Goal: Information Seeking & Learning: Learn about a topic

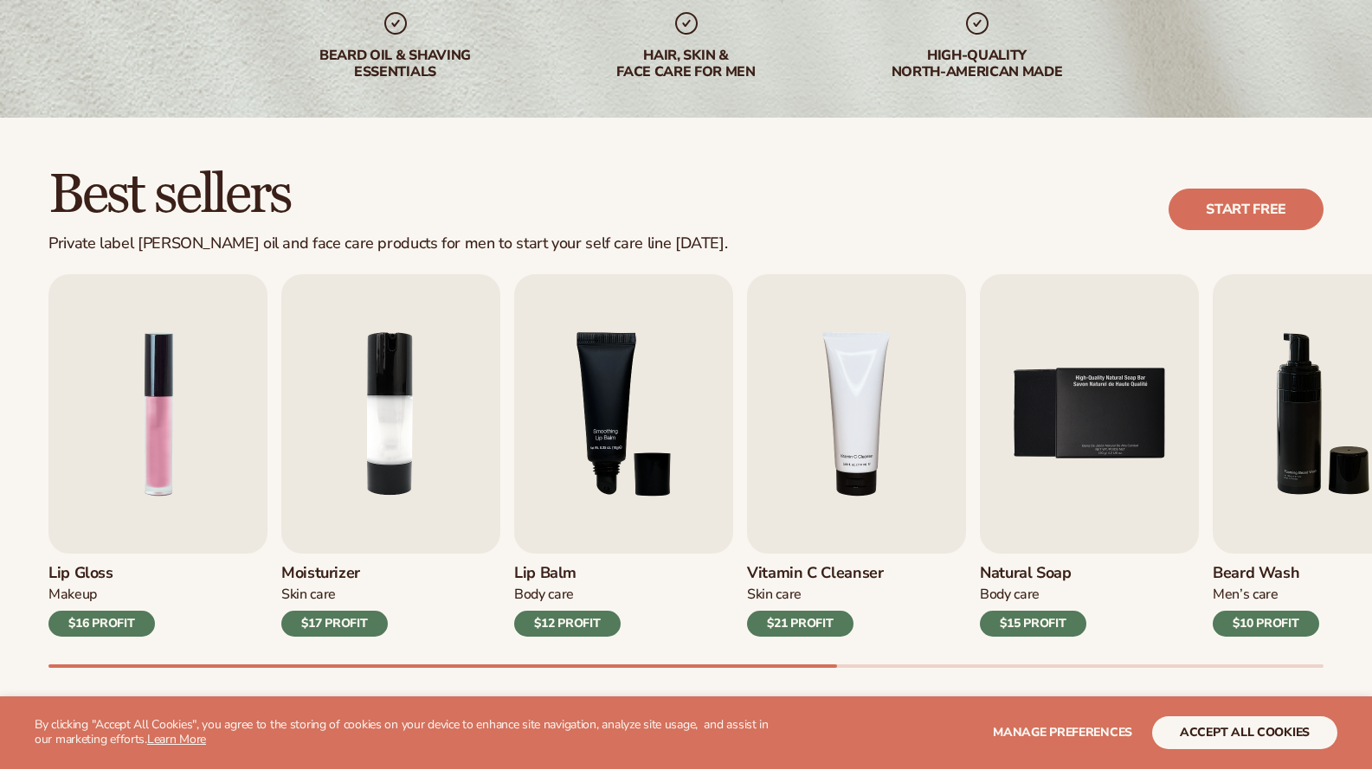
scroll to position [361, 0]
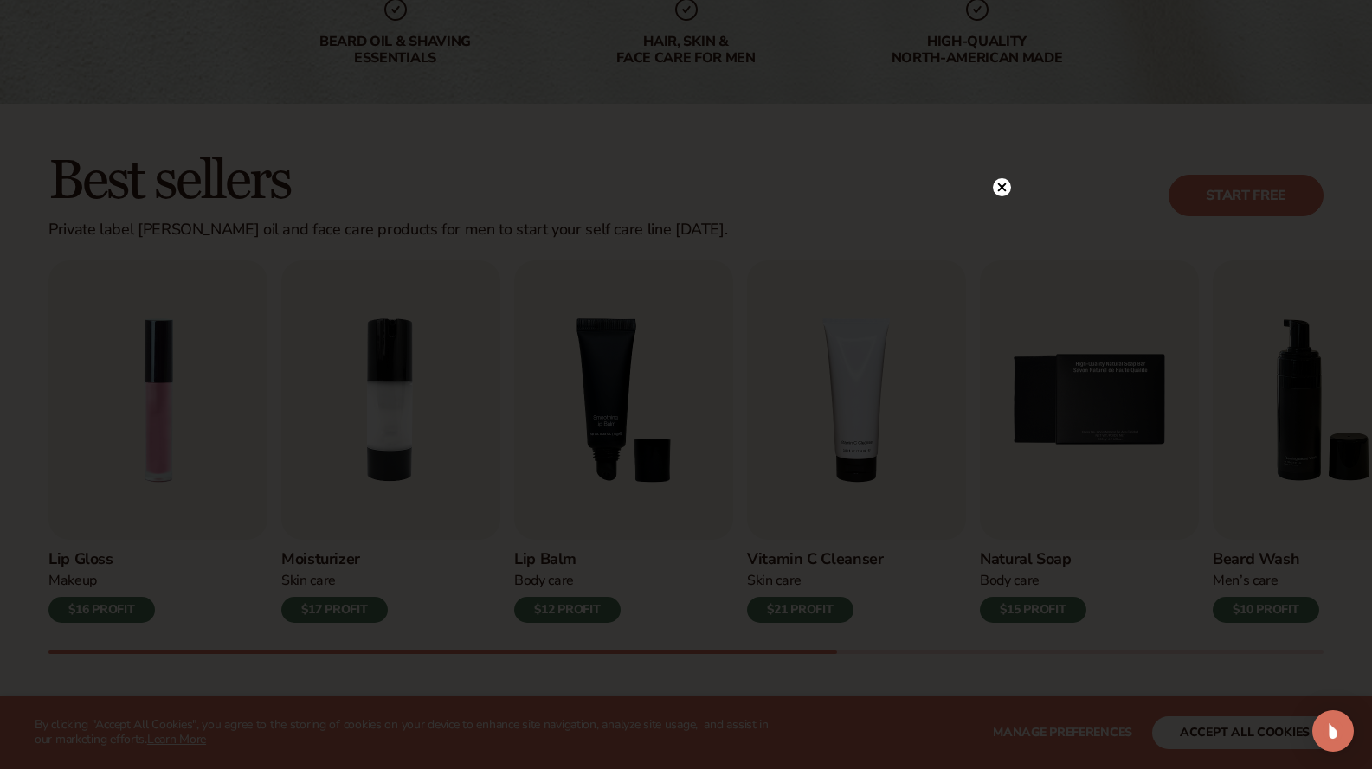
click at [1007, 190] on circle at bounding box center [1002, 187] width 18 height 18
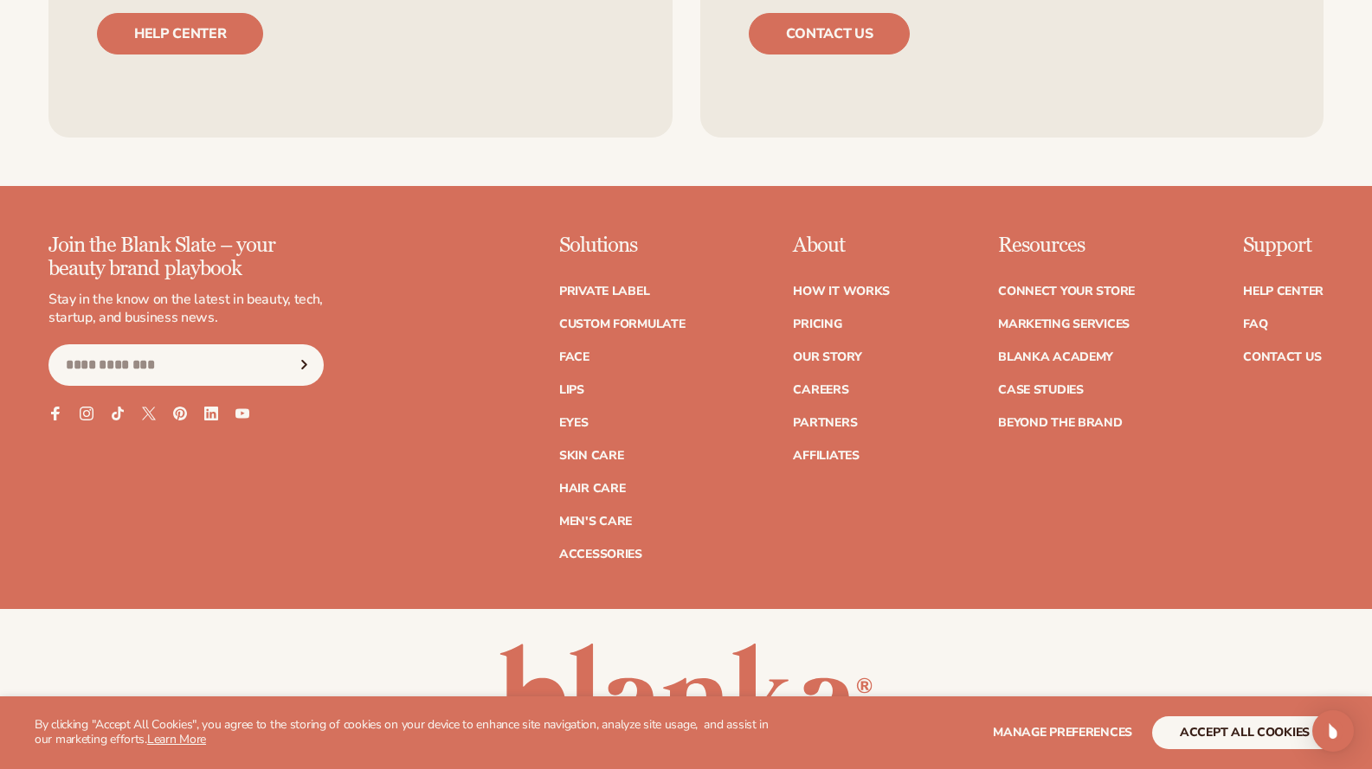
scroll to position [3358, 0]
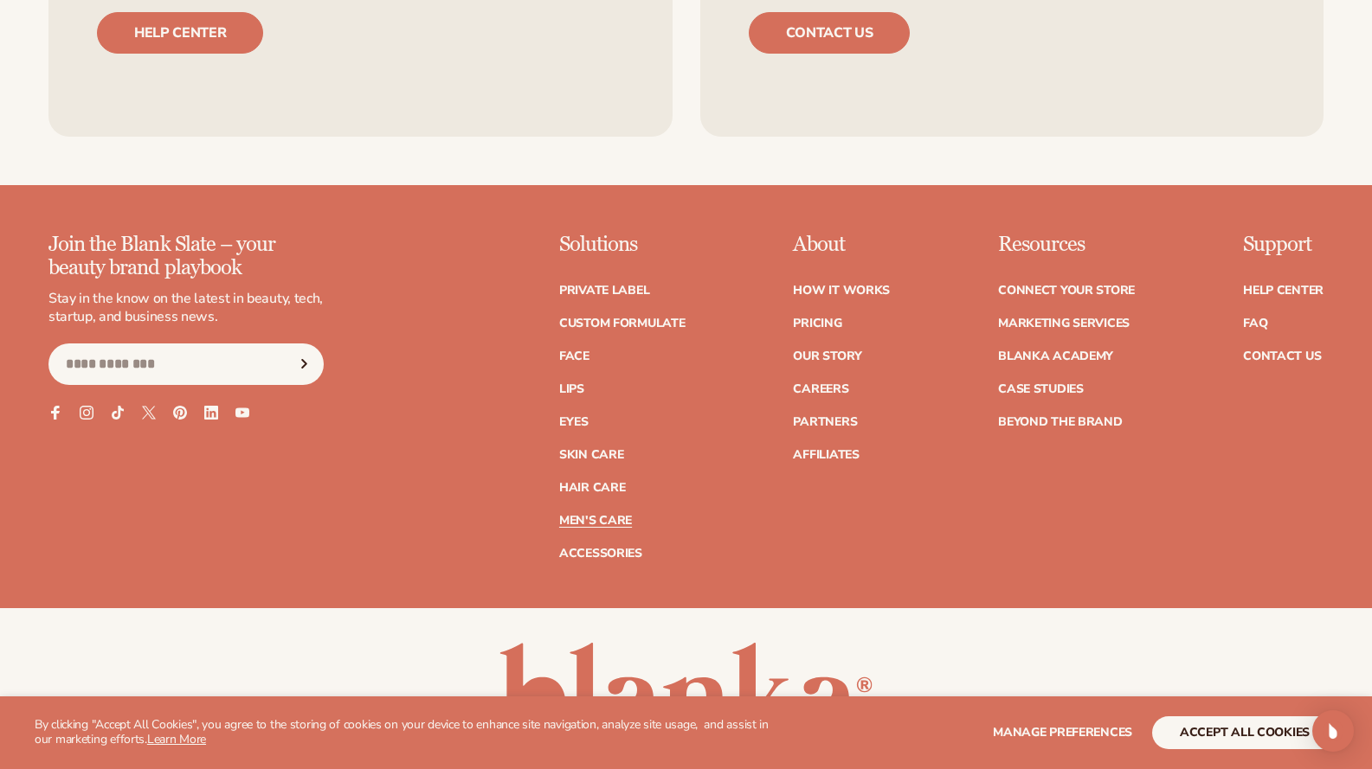
click at [621, 515] on link "Men's Care" at bounding box center [595, 521] width 73 height 12
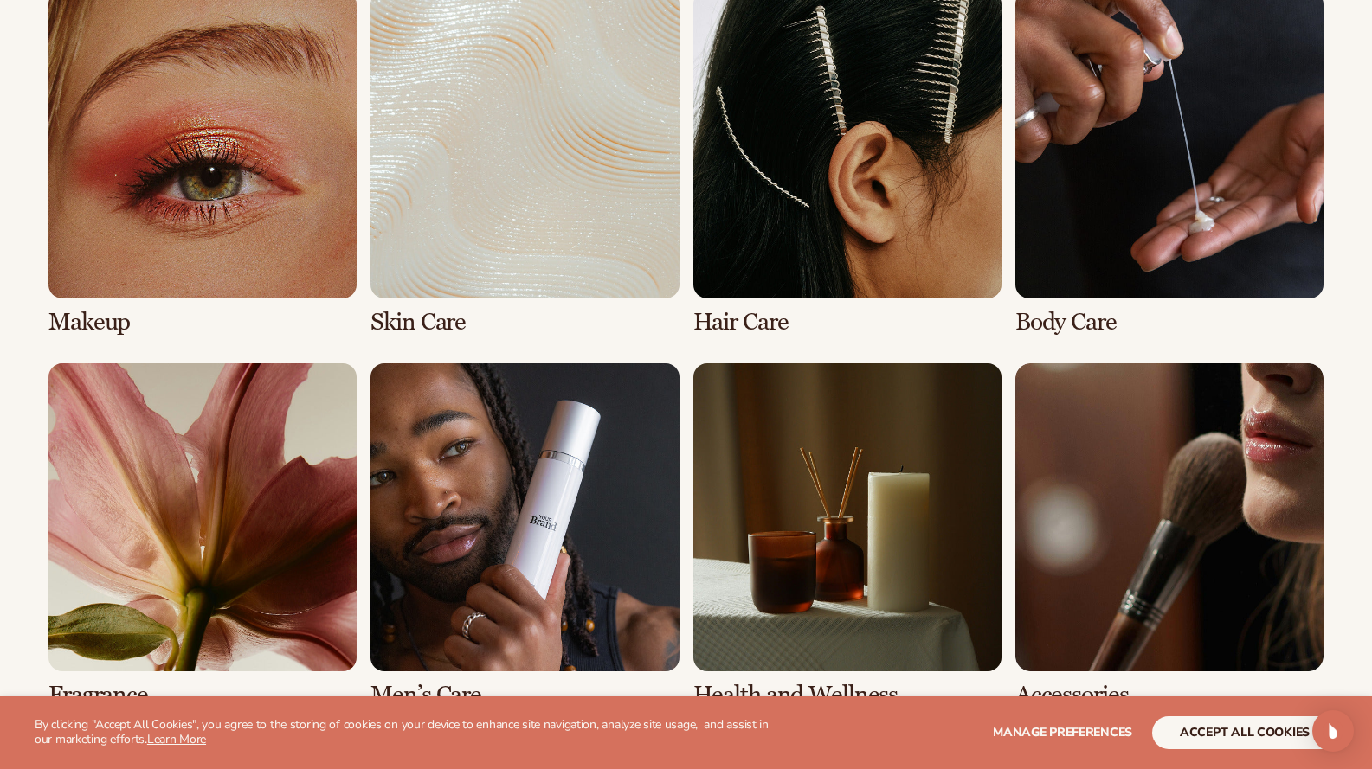
scroll to position [1342, 0]
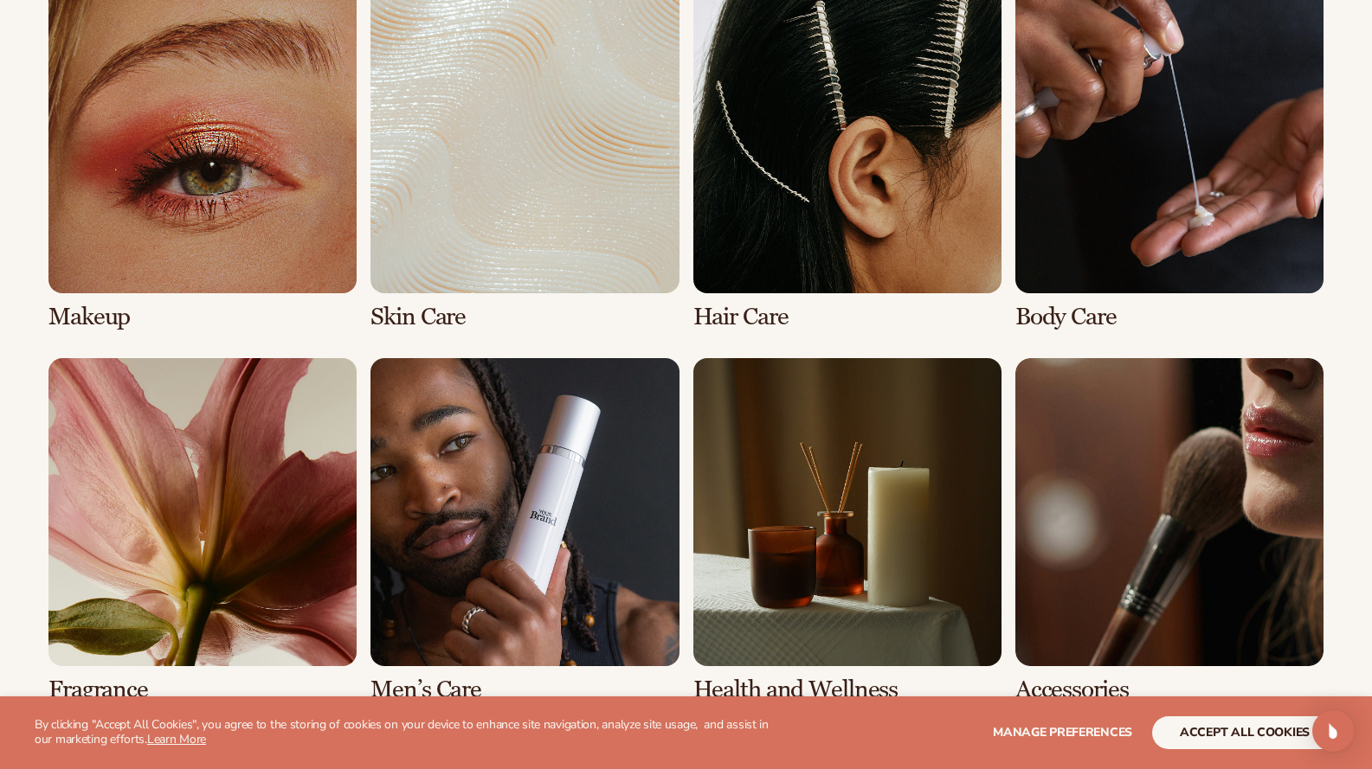
click at [576, 427] on link "6 / 8" at bounding box center [524, 530] width 308 height 345
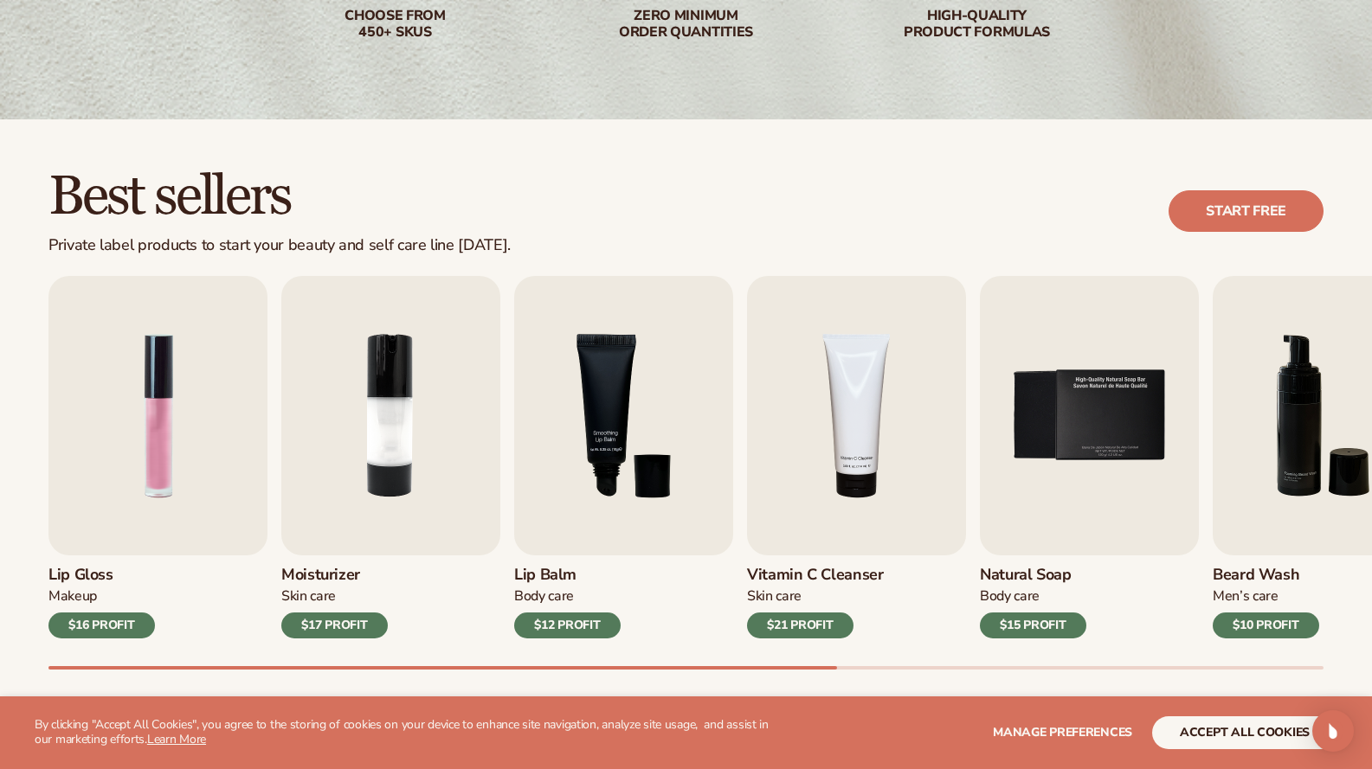
scroll to position [370, 0]
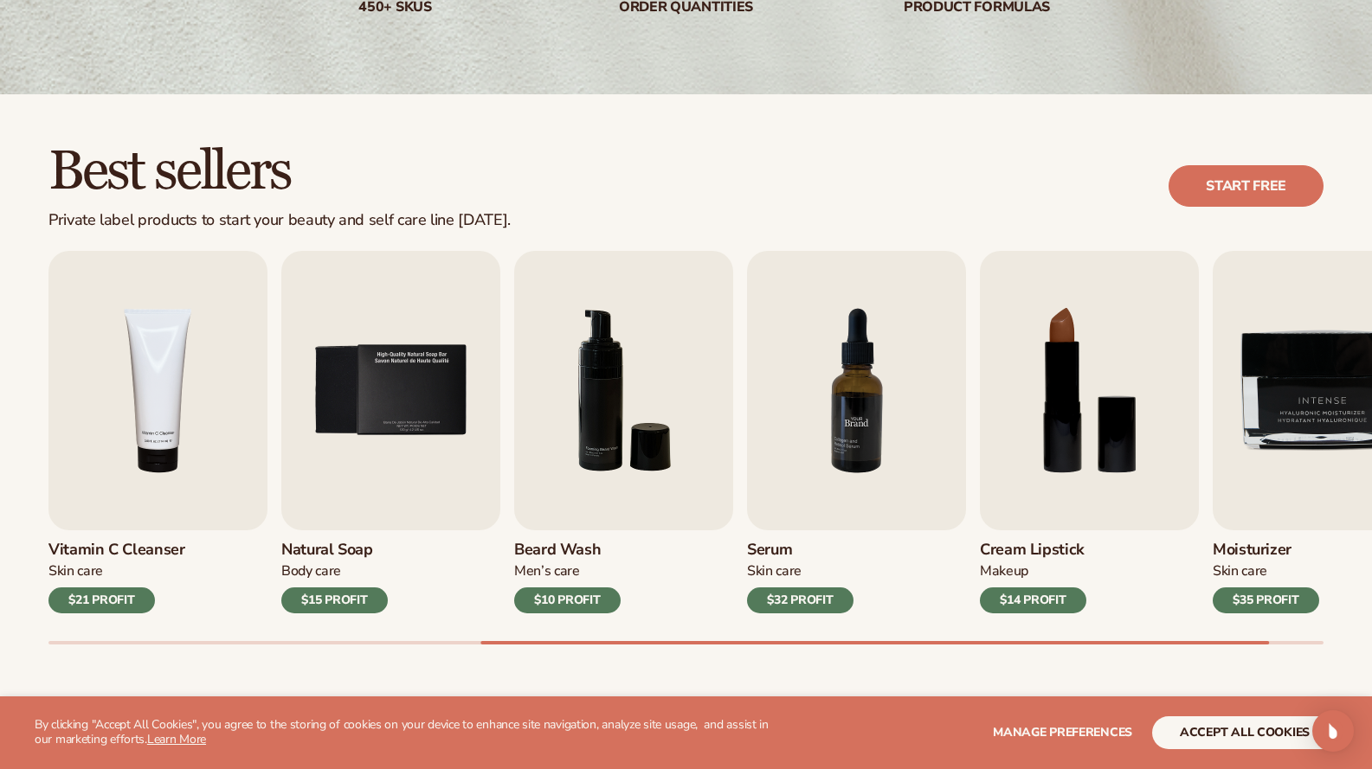
click at [833, 379] on img "7 / 9" at bounding box center [856, 391] width 219 height 280
click at [906, 294] on img "7 / 9" at bounding box center [856, 391] width 219 height 280
click at [865, 390] on img "7 / 9" at bounding box center [856, 391] width 219 height 280
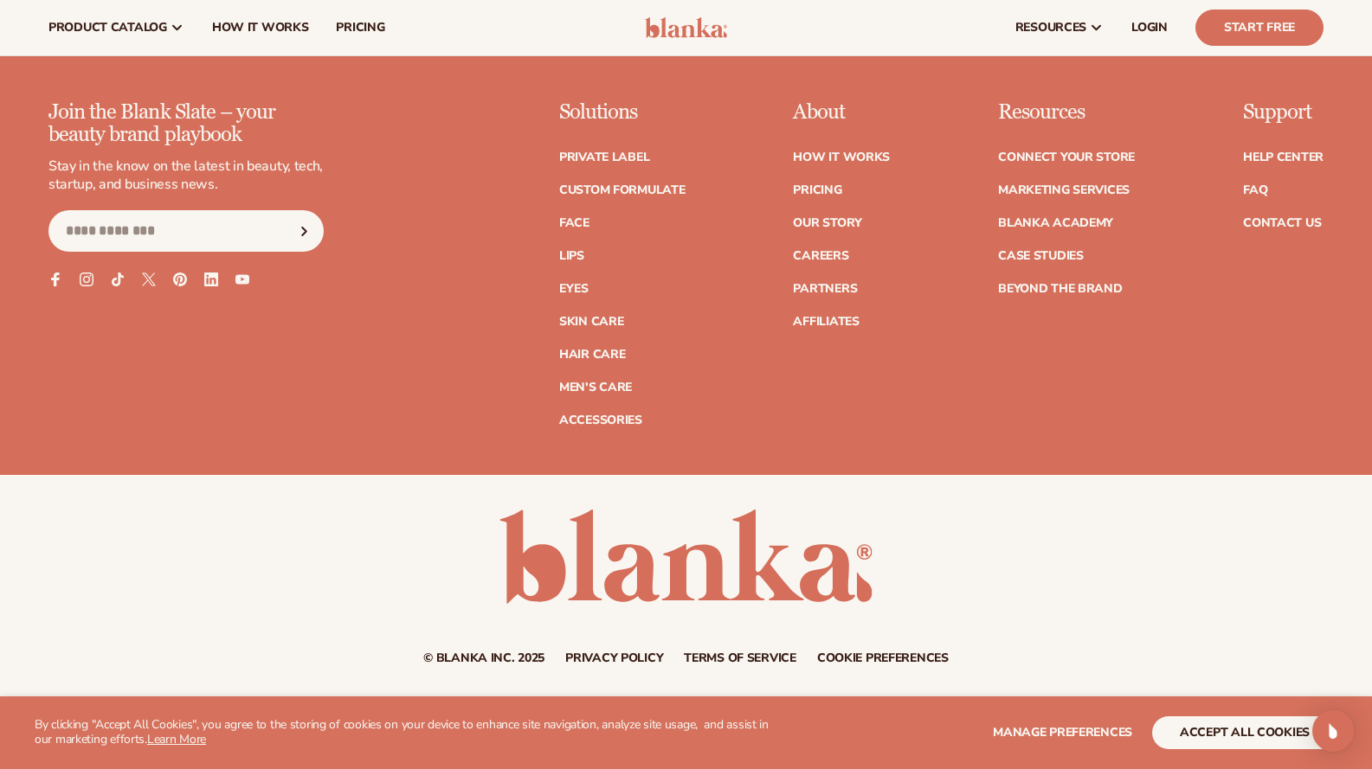
scroll to position [3171, 0]
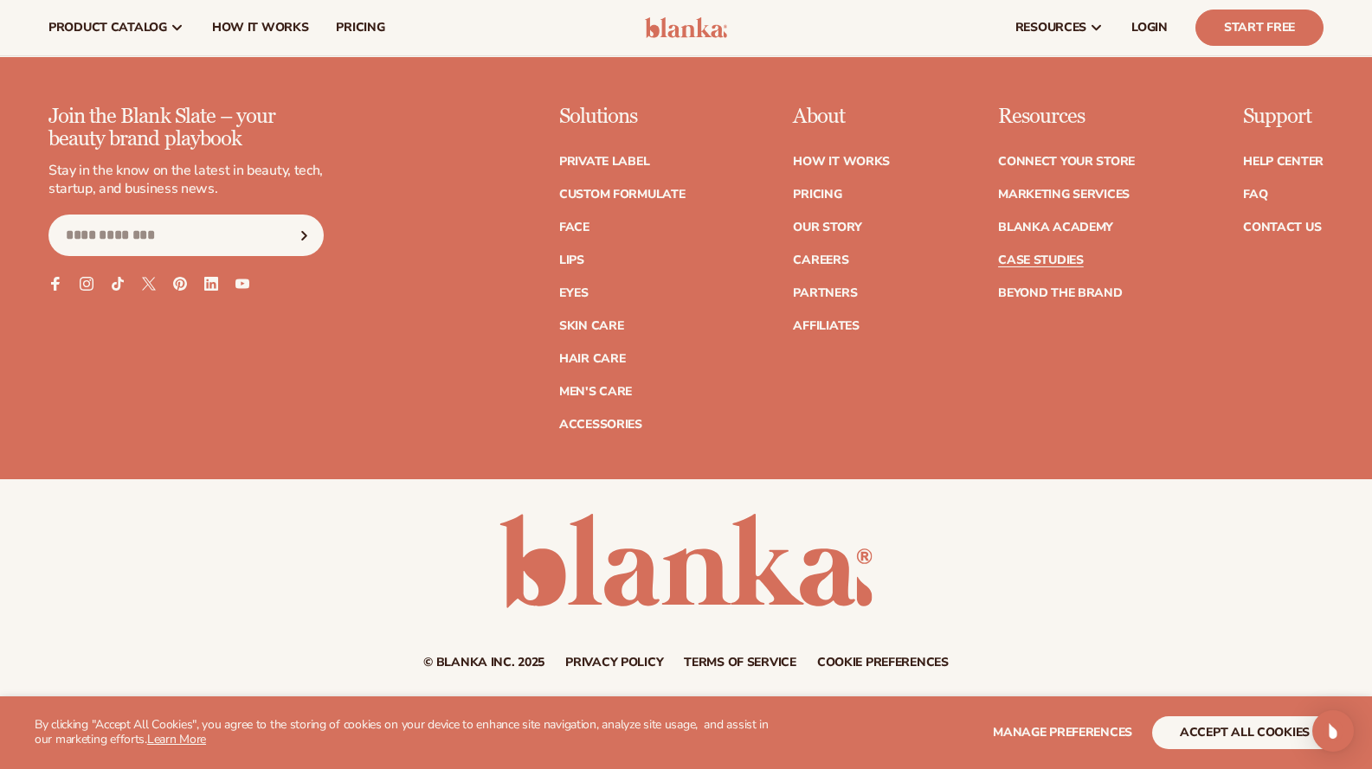
click at [1070, 254] on link "Case Studies" at bounding box center [1041, 260] width 86 height 12
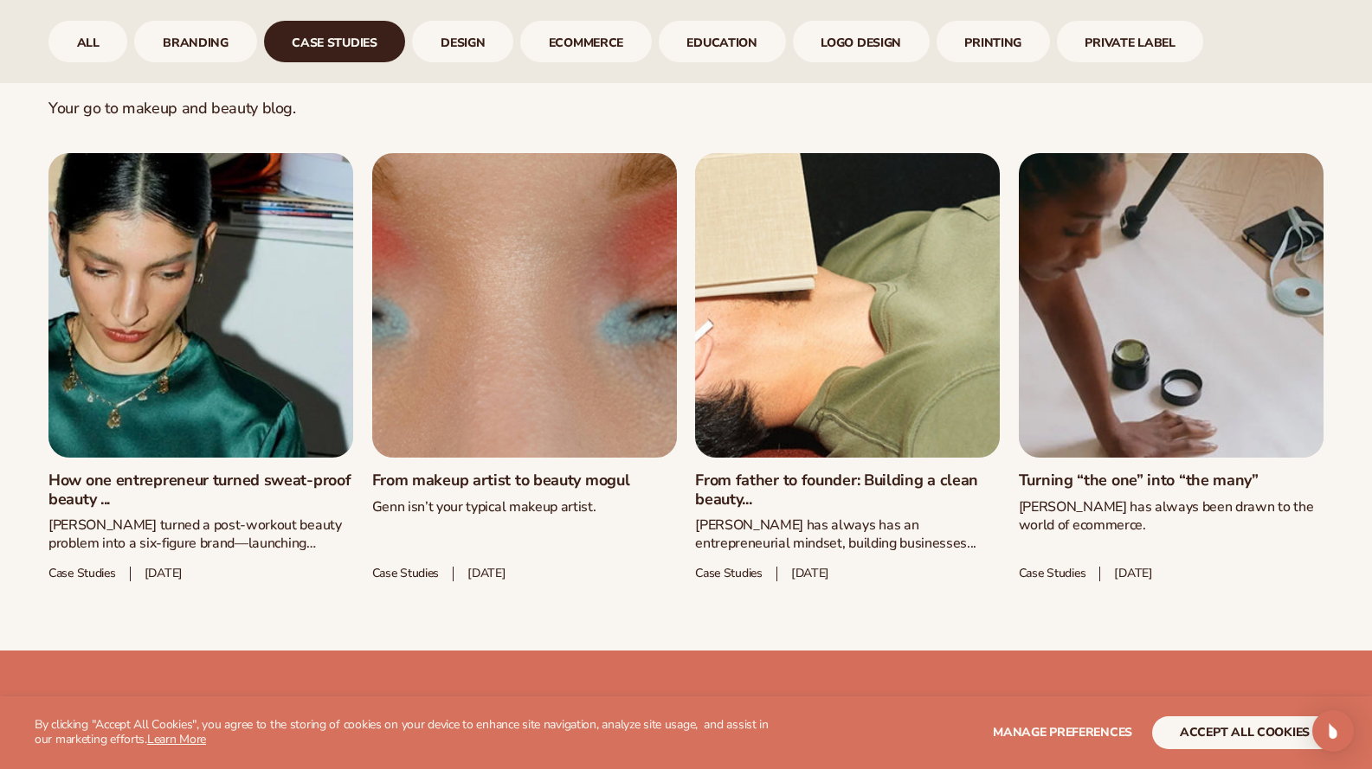
scroll to position [870, 0]
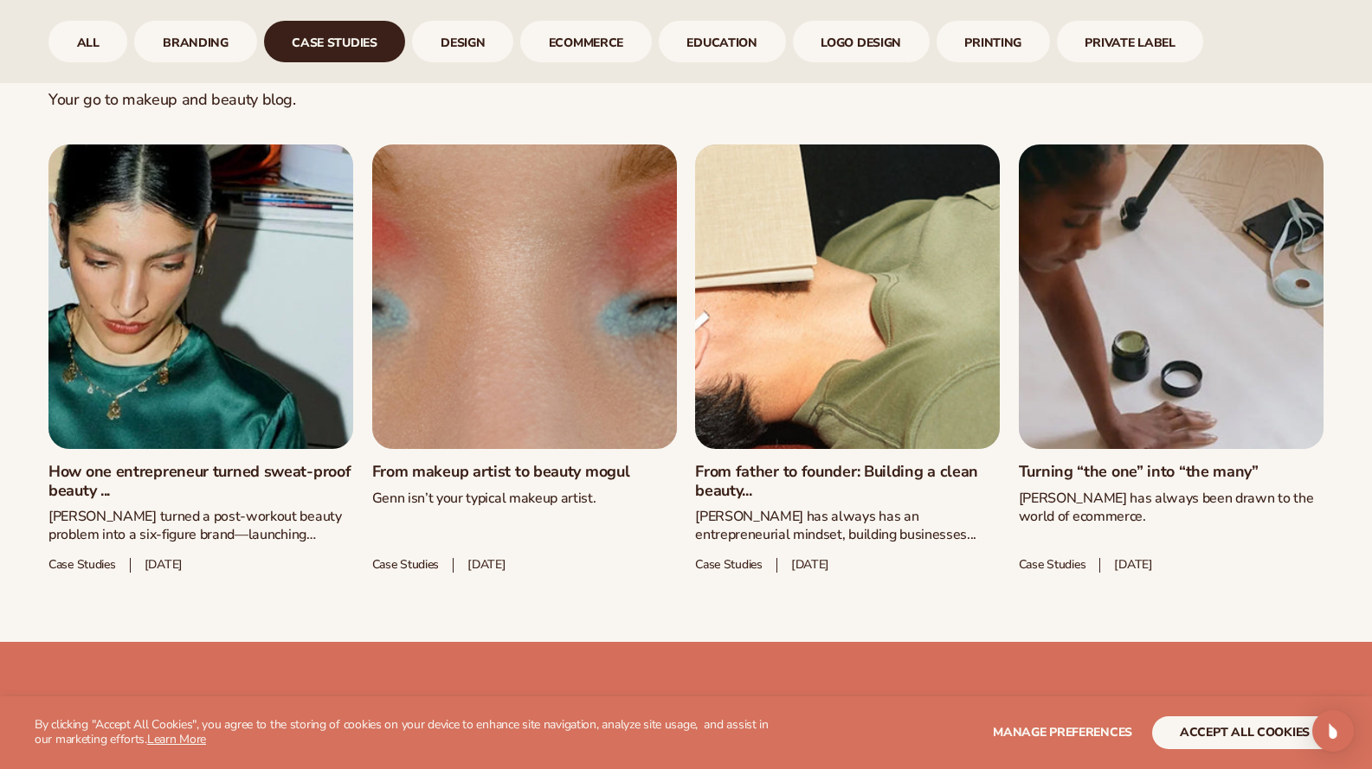
click at [944, 463] on link "From father to founder: Building a clean beauty..." at bounding box center [847, 481] width 305 height 37
